Goal: Communication & Community: Answer question/provide support

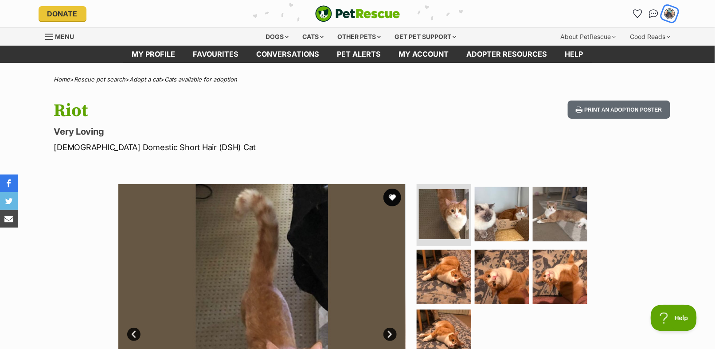
click at [667, 15] on img "My account" at bounding box center [670, 14] width 12 height 12
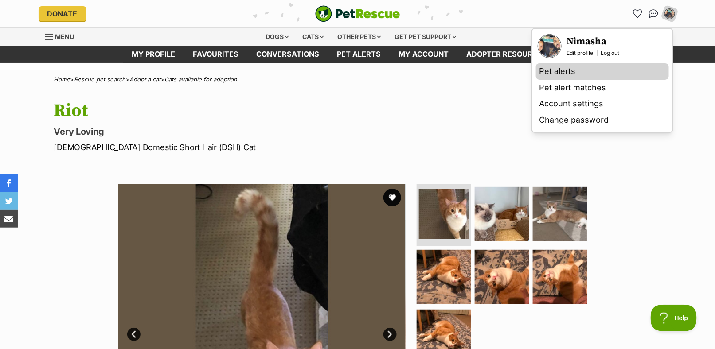
click at [547, 76] on link "Pet alerts" at bounding box center [602, 71] width 133 height 16
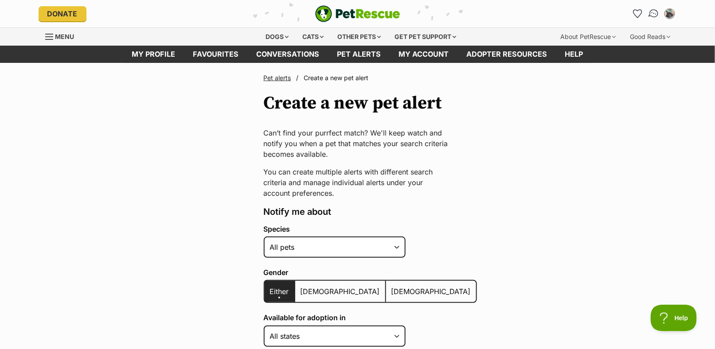
click at [652, 13] on img "Conversations" at bounding box center [654, 14] width 12 height 12
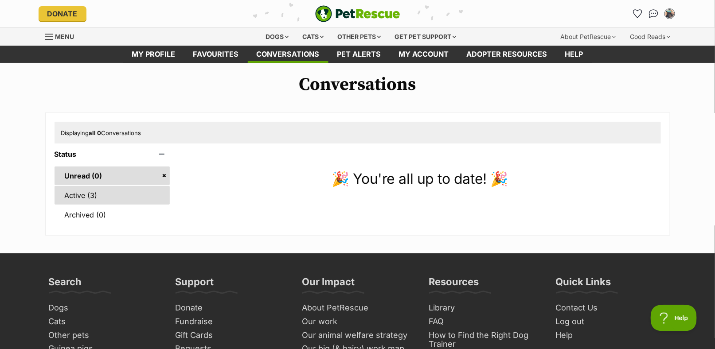
click at [94, 187] on link "Active (3)" at bounding box center [113, 195] width 116 height 19
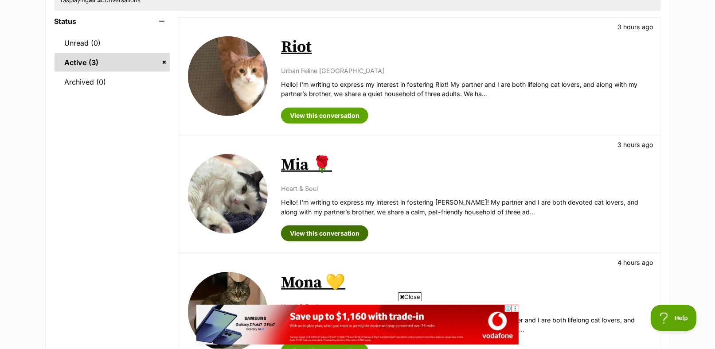
click at [351, 230] on link "View this conversation" at bounding box center [324, 234] width 87 height 16
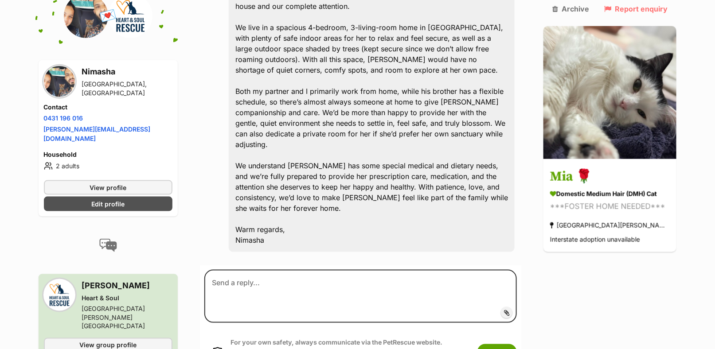
scroll to position [330, 0]
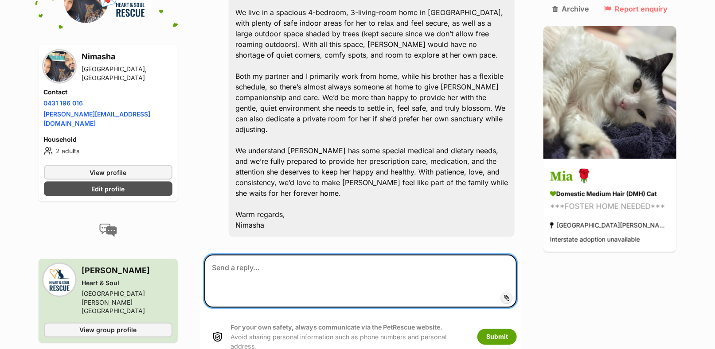
click at [254, 255] on textarea at bounding box center [360, 281] width 313 height 53
drag, startPoint x: 325, startPoint y: 235, endPoint x: 331, endPoint y: 237, distance: 5.9
click at [331, 255] on textarea "Hi I'm so sorry to mention that I'me moving on with another foster cat." at bounding box center [360, 281] width 313 height 53
drag, startPoint x: 327, startPoint y: 232, endPoint x: 344, endPoint y: 237, distance: 18.0
click at [323, 255] on textarea "Hi I'm so sorry to mention that I'm moving on with another foster cat." at bounding box center [360, 281] width 313 height 53
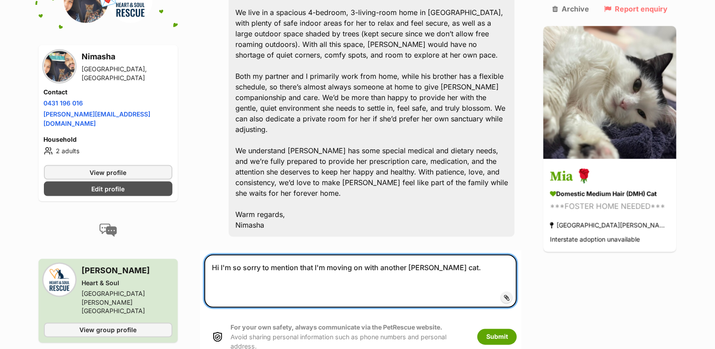
click at [443, 255] on textarea "Hi I'm so sorry to mention that I'm moving on with another foster cat." at bounding box center [360, 281] width 313 height 53
click at [451, 255] on textarea "Hi I'm so sorry to mention that I'm moving on with another foster cat." at bounding box center [360, 281] width 313 height 53
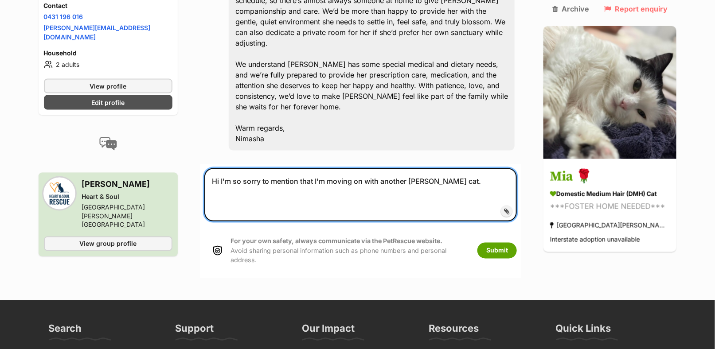
scroll to position [418, 0]
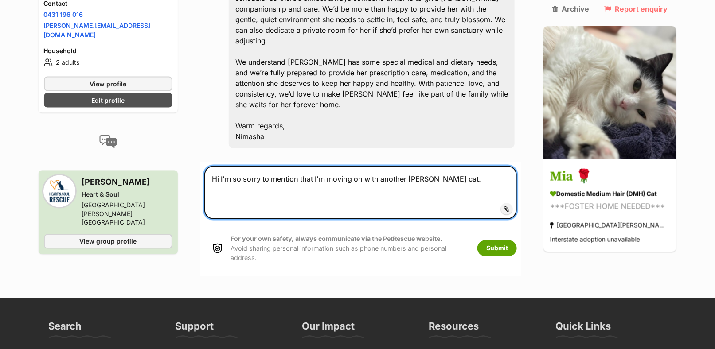
paste textarea "[Rescue Team], Thank you so much for considering me for fostering/adopting [cat…"
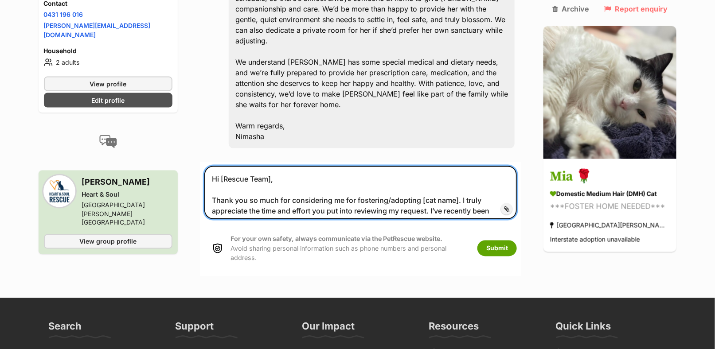
drag, startPoint x: 467, startPoint y: 148, endPoint x: 171, endPoint y: 145, distance: 296.1
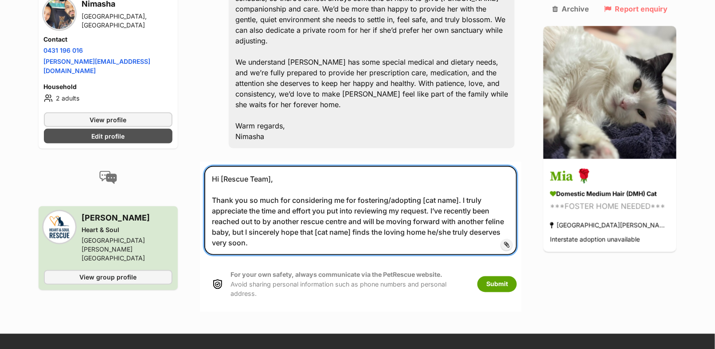
drag, startPoint x: 276, startPoint y: 146, endPoint x: 222, endPoint y: 146, distance: 54.1
click at [222, 166] on textarea "Hi [Rescue Team], Thank you so much for considering me for fostering/adopting […" at bounding box center [360, 210] width 313 height 89
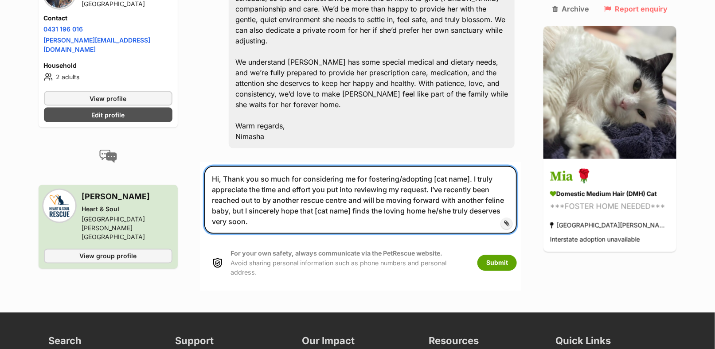
drag, startPoint x: 432, startPoint y: 154, endPoint x: 226, endPoint y: 147, distance: 206.7
click at [226, 166] on textarea "Hi, Thank you so much for considering me for fostering/adopting [cat name]. I t…" at bounding box center [360, 200] width 313 height 68
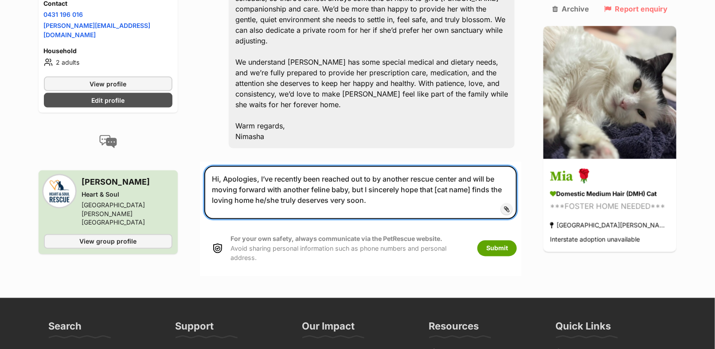
drag, startPoint x: 437, startPoint y: 155, endPoint x: 472, endPoint y: 155, distance: 35.5
click at [472, 166] on textarea "Hi, Apologies, I’ve recently been reached out to by another rescue center and w…" at bounding box center [360, 192] width 313 height 53
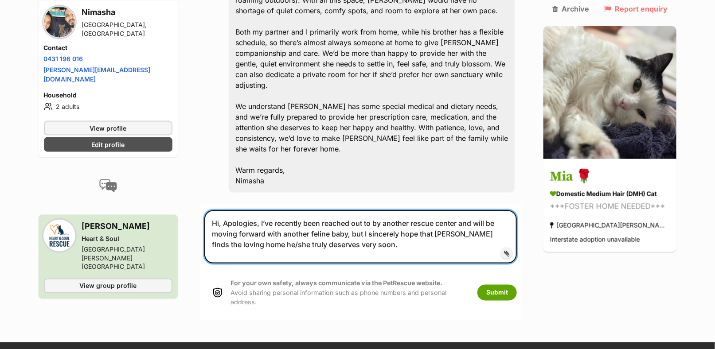
drag, startPoint x: 256, startPoint y: 210, endPoint x: 234, endPoint y: 210, distance: 21.3
click at [234, 211] on textarea "Hi, Apologies, I’ve recently been reached out to by another rescue center and w…" at bounding box center [360, 237] width 313 height 53
drag, startPoint x: 390, startPoint y: 216, endPoint x: 202, endPoint y: 175, distance: 192.3
click at [202, 206] on form "Hi, Apologies, I’ve recently been reached out to by another rescue center and w…" at bounding box center [361, 263] width 322 height 114
type textarea "Hi, Apologies, I’ve recently been reached out to by another rescue center and w…"
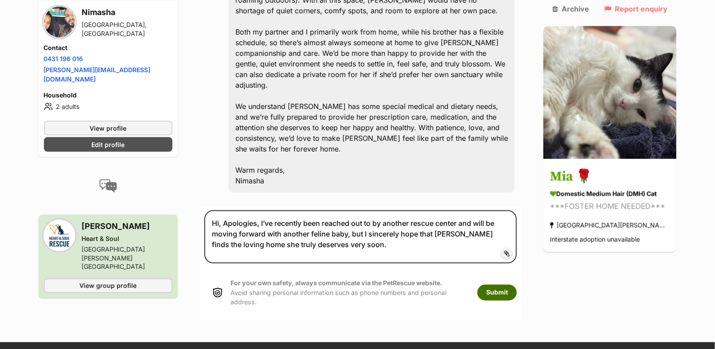
click at [498, 285] on button "Submit" at bounding box center [496, 293] width 39 height 16
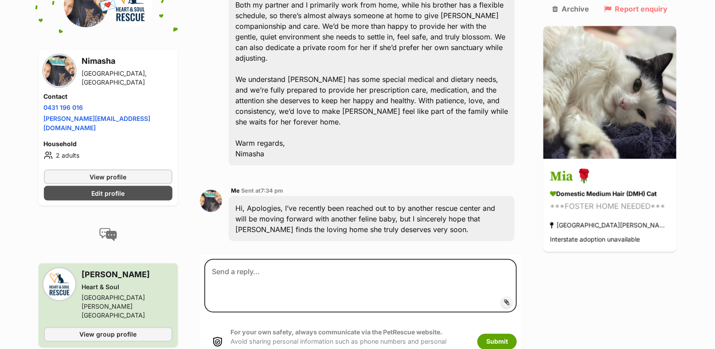
scroll to position [406, 0]
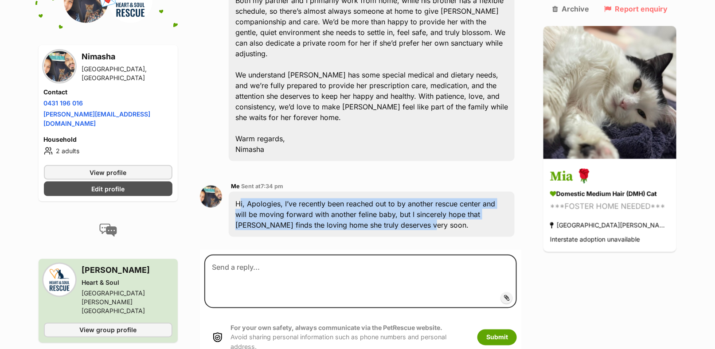
drag, startPoint x: 399, startPoint y: 188, endPoint x: 233, endPoint y: 164, distance: 168.4
click at [233, 192] on div "Hi, Apologies, I’ve recently been reached out to by another rescue center and w…" at bounding box center [372, 214] width 286 height 45
copy div "Hi, Apologies, I’ve recently been reached out to by another rescue center and w…"
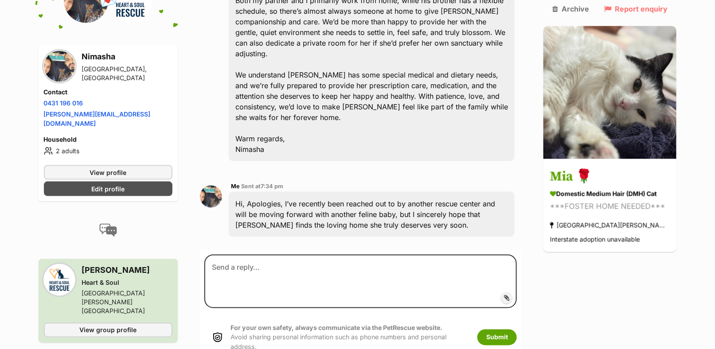
click at [200, 114] on div "Back to all conversations 💌 Conversation participant details Nimasha Roxburgh P…" at bounding box center [358, 16] width 652 height 697
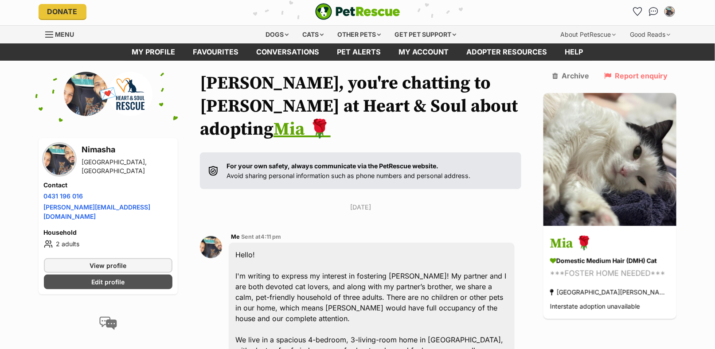
scroll to position [0, 0]
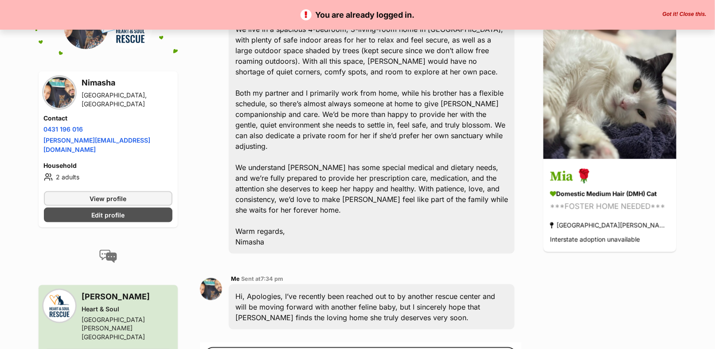
scroll to position [406, 0]
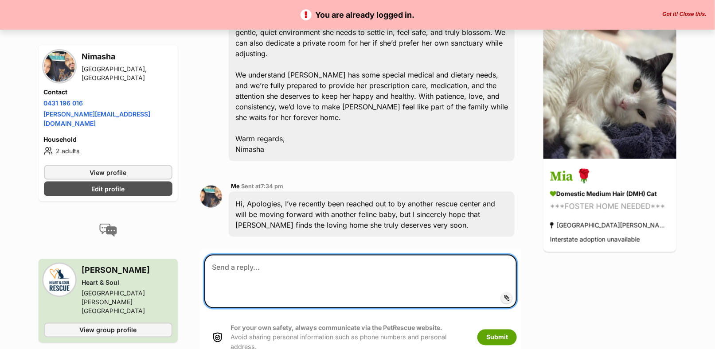
click at [260, 255] on textarea at bounding box center [360, 281] width 313 height 53
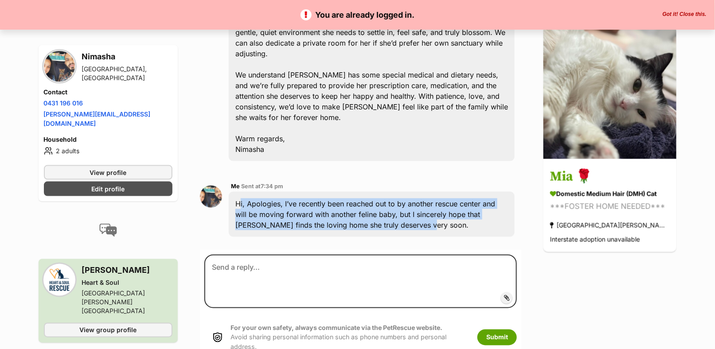
drag, startPoint x: 326, startPoint y: 185, endPoint x: 233, endPoint y: 168, distance: 94.9
click at [233, 192] on div "Hi, Apologies, I’ve recently been reached out to by another rescue center and w…" at bounding box center [372, 214] width 286 height 45
copy div "Hi, Apologies, I’ve recently been reached out to by another rescue center and w…"
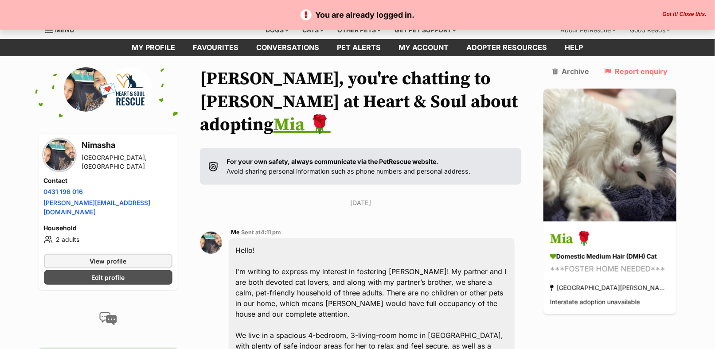
scroll to position [0, 0]
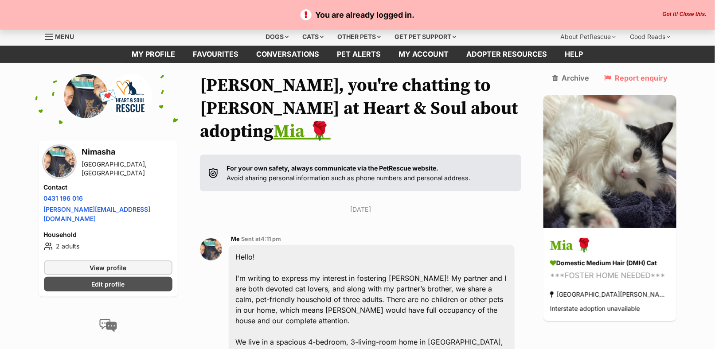
click at [698, 14] on button "Got it! Close this." at bounding box center [684, 14] width 49 height 7
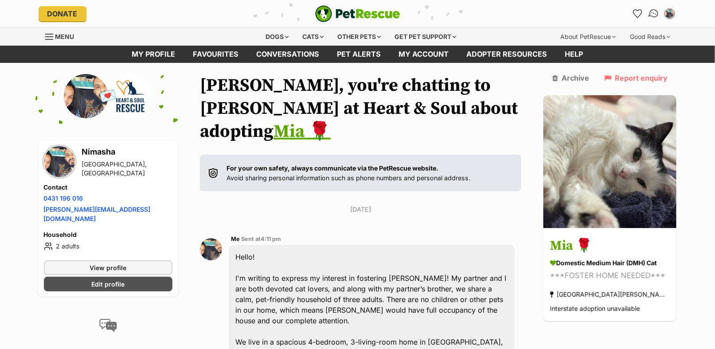
click at [656, 11] on img "Conversations" at bounding box center [654, 14] width 12 height 12
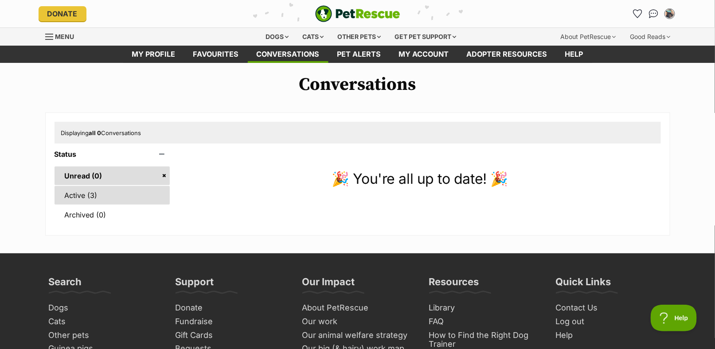
click at [124, 196] on link "Active (3)" at bounding box center [113, 195] width 116 height 19
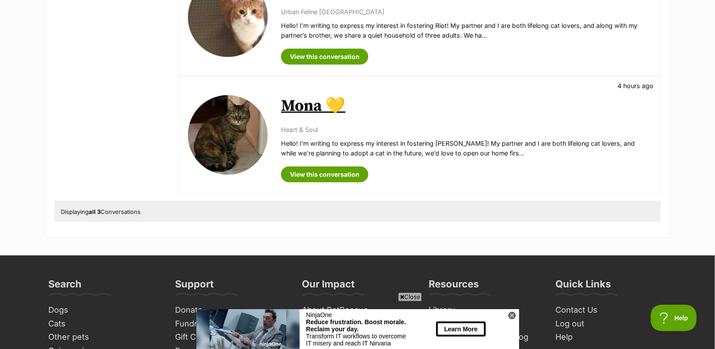
scroll to position [310, 0]
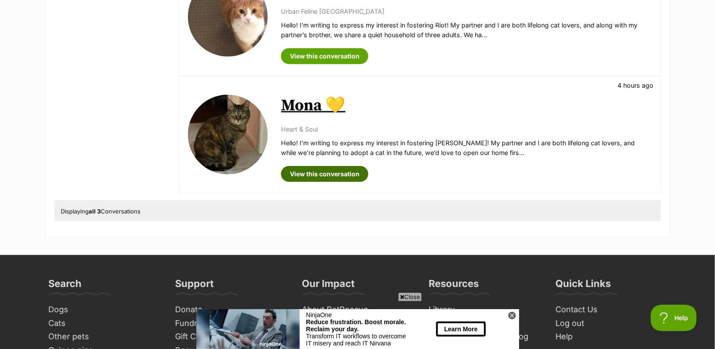
click at [325, 179] on link "View this conversation" at bounding box center [324, 174] width 87 height 16
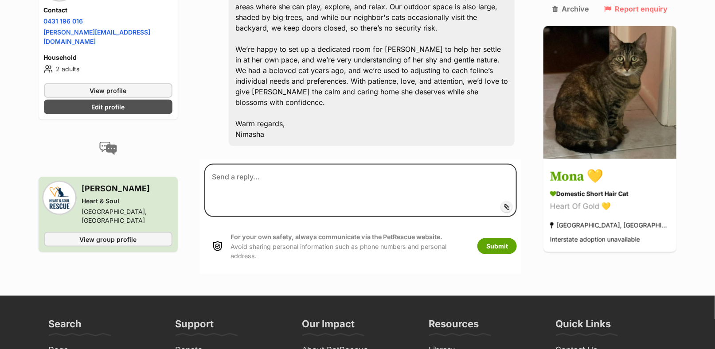
scroll to position [373, 0]
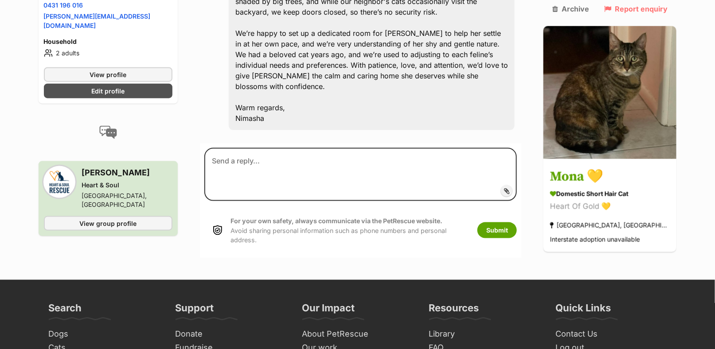
click at [313, 170] on form "Add attachment Submit For your own safety, always communicate via the PetRescue…" at bounding box center [361, 201] width 322 height 114
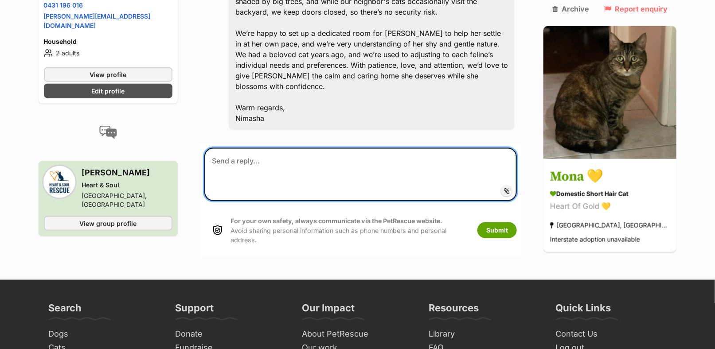
click at [308, 148] on textarea at bounding box center [360, 174] width 313 height 53
paste textarea "Hi, Apologies, I’ve recently been reached out to by another rescue center and w…"
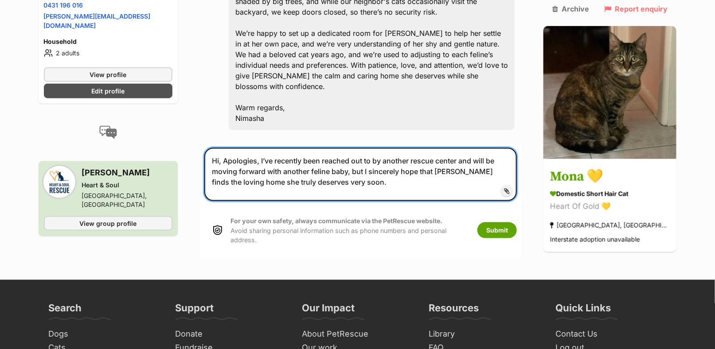
click at [421, 148] on textarea "Hi, Apologies, I’ve recently been reached out to by another rescue center and w…" at bounding box center [360, 174] width 313 height 53
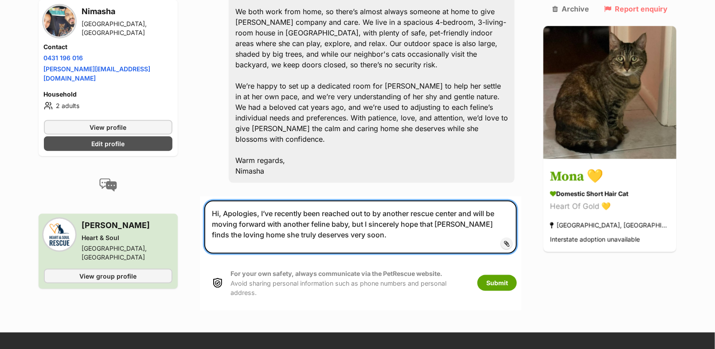
scroll to position [328, 0]
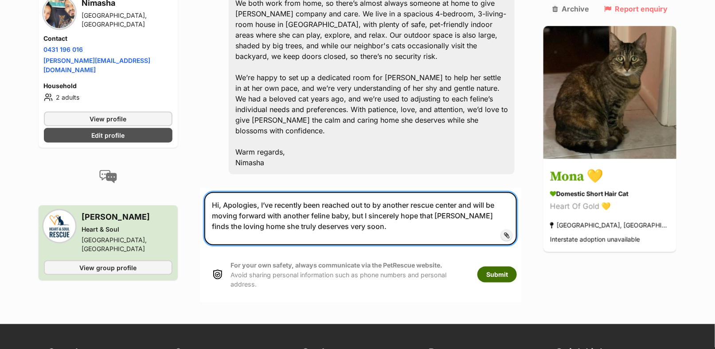
type textarea "Hi, Apologies, I’ve recently been reached out to by another rescue center and w…"
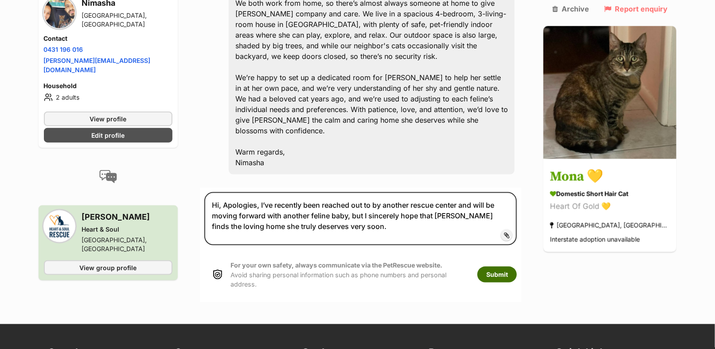
click at [517, 267] on button "Submit" at bounding box center [496, 275] width 39 height 16
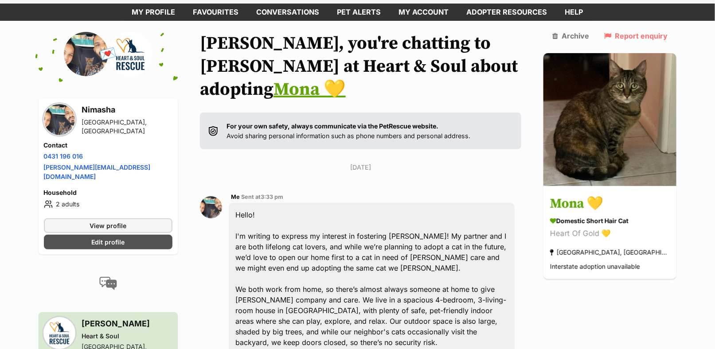
scroll to position [25, 0]
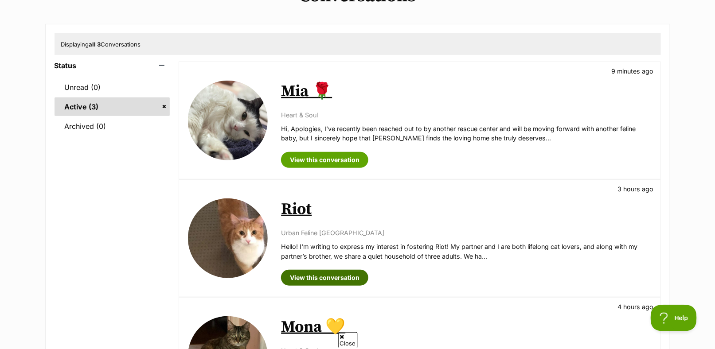
click at [336, 275] on link "View this conversation" at bounding box center [324, 278] width 87 height 16
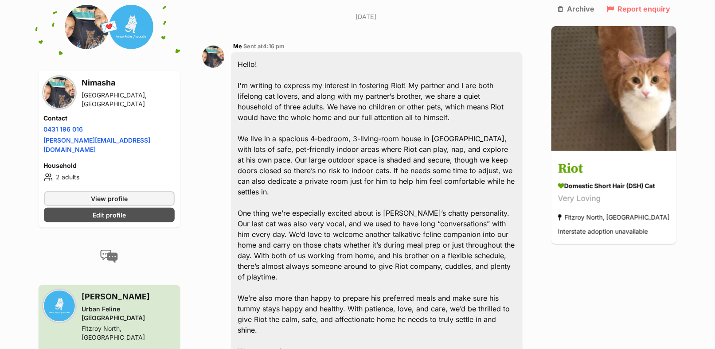
scroll to position [209, 0]
